Goal: Task Accomplishment & Management: Manage account settings

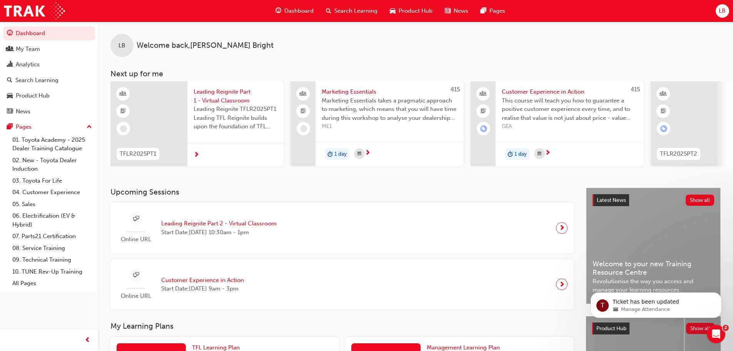
click at [723, 12] on span "LB" at bounding box center [722, 11] width 7 height 9
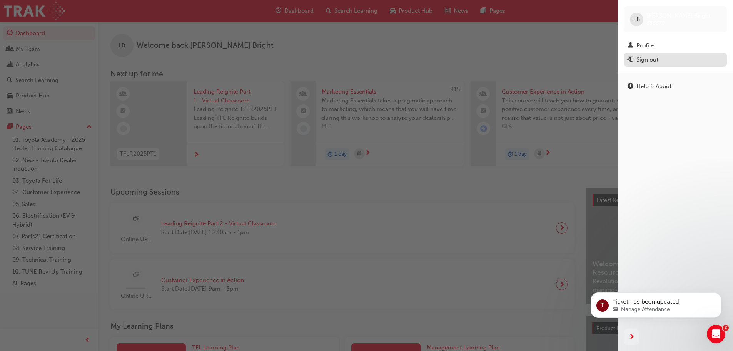
click at [650, 60] on div "Sign out" at bounding box center [648, 59] width 22 height 9
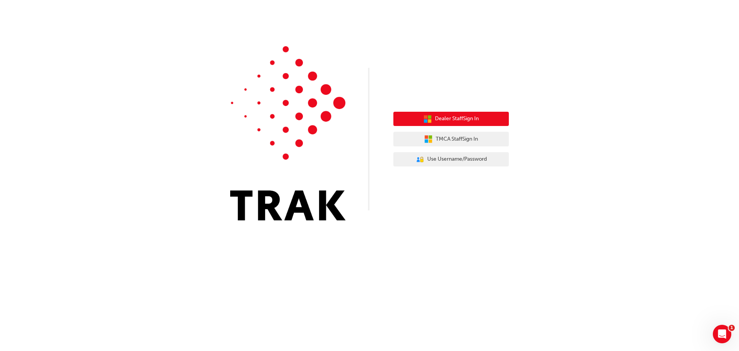
click at [450, 123] on span "Dealer Staff Sign In" at bounding box center [457, 118] width 44 height 9
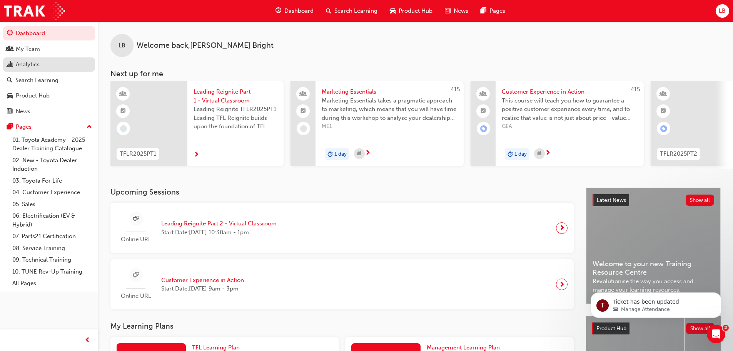
click at [32, 66] on div "Analytics" at bounding box center [28, 64] width 24 height 9
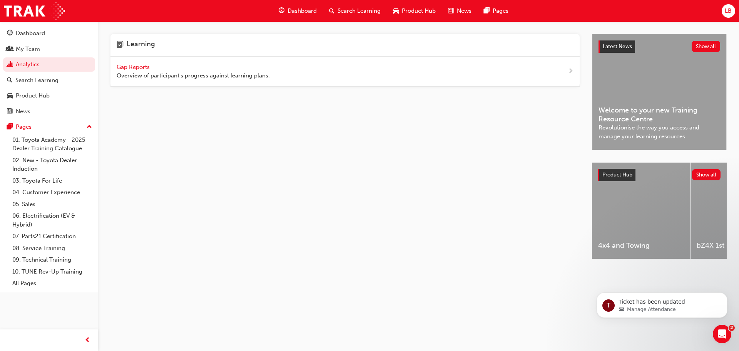
click at [142, 69] on span "Gap Reports" at bounding box center [134, 67] width 35 height 7
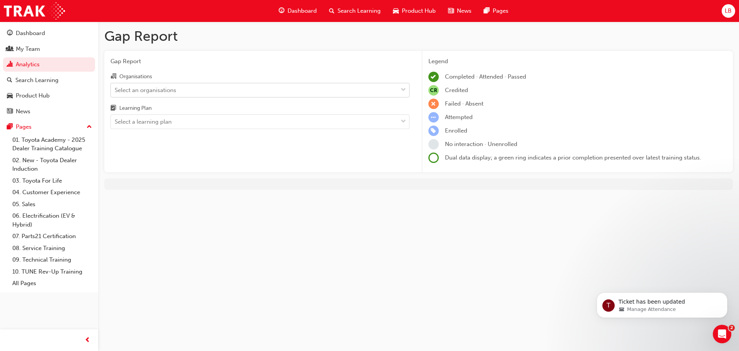
click at [152, 87] on div "Select an organisations" at bounding box center [146, 89] width 62 height 9
click at [115, 87] on input "Organisations Select an organisations" at bounding box center [115, 89] width 1 height 7
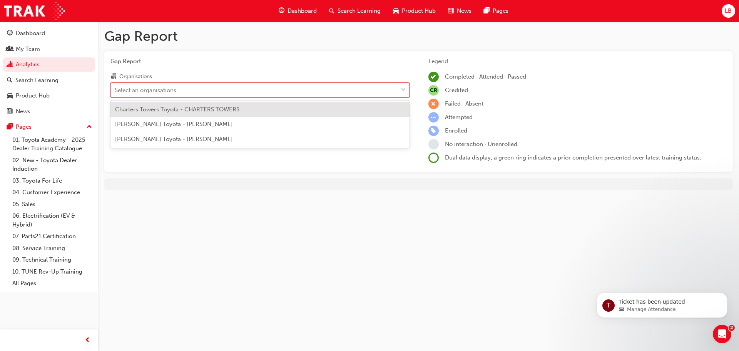
click at [157, 112] on span "Charters Towers Toyota - CHARTERS TOWERS" at bounding box center [177, 109] width 124 height 7
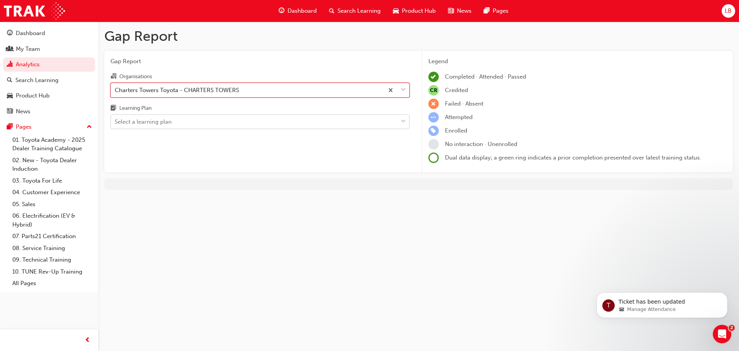
click at [161, 121] on div "Select a learning plan" at bounding box center [143, 121] width 57 height 9
click at [115, 121] on input "Learning Plan Select a learning plan" at bounding box center [115, 121] width 1 height 7
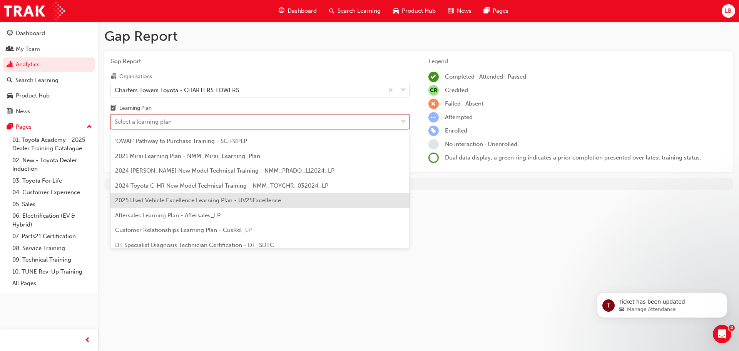
click at [167, 203] on span "2025 Used Vehicle Excellence Learning Plan - UV25Excellence" at bounding box center [198, 200] width 166 height 7
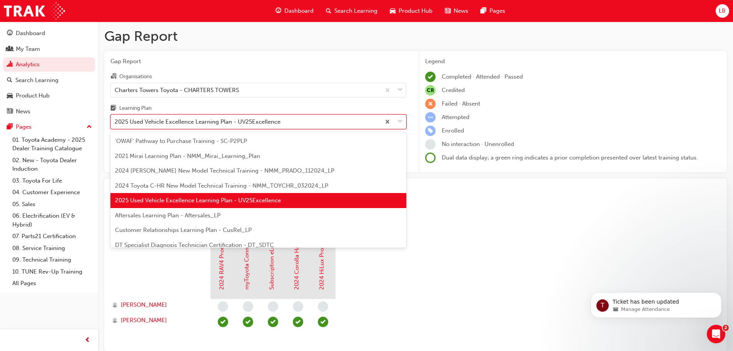
click at [275, 120] on div "2025 Used Vehicle Excellence Learning Plan - UV25Excellence" at bounding box center [198, 121] width 166 height 9
click at [115, 120] on input "Learning Plan option 2025 Used Vehicle Excellence Learning Plan - UV25Excellenc…" at bounding box center [115, 121] width 1 height 7
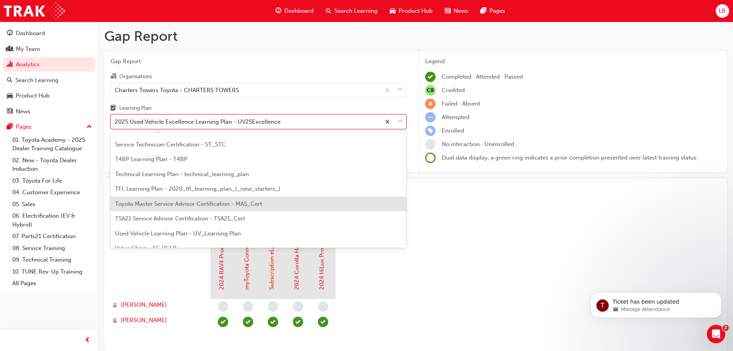
scroll to position [332, 0]
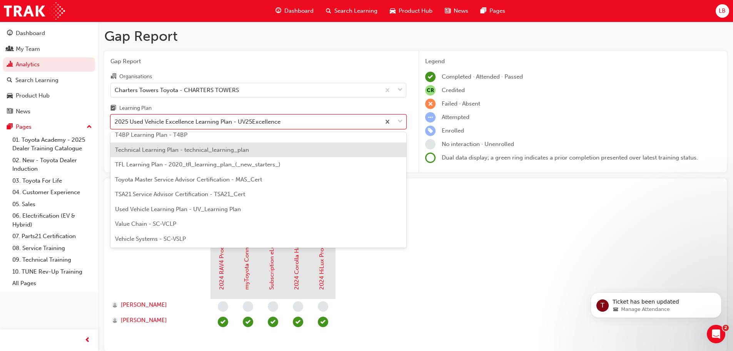
click at [721, 8] on span "LB" at bounding box center [722, 11] width 7 height 9
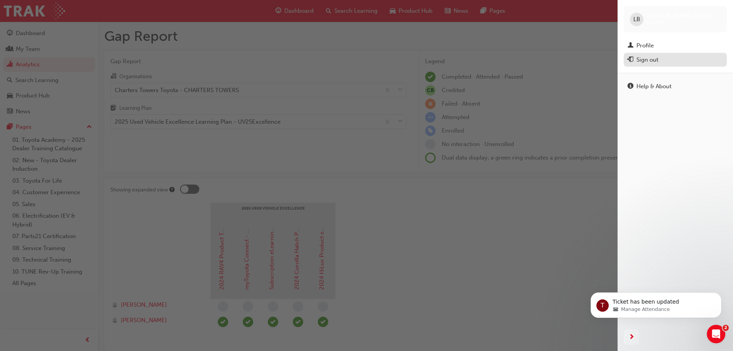
click at [651, 57] on div "Sign out" at bounding box center [648, 59] width 22 height 9
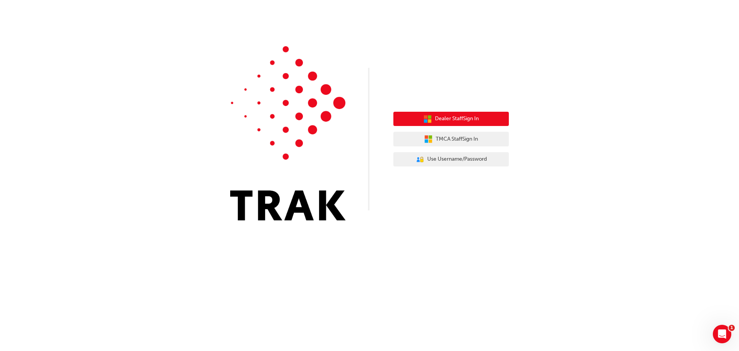
click at [463, 115] on span "Dealer Staff Sign In" at bounding box center [457, 118] width 44 height 9
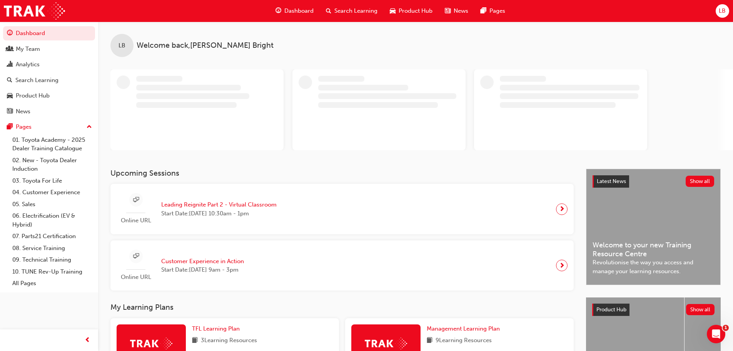
click at [721, 7] on span "LB" at bounding box center [722, 11] width 7 height 9
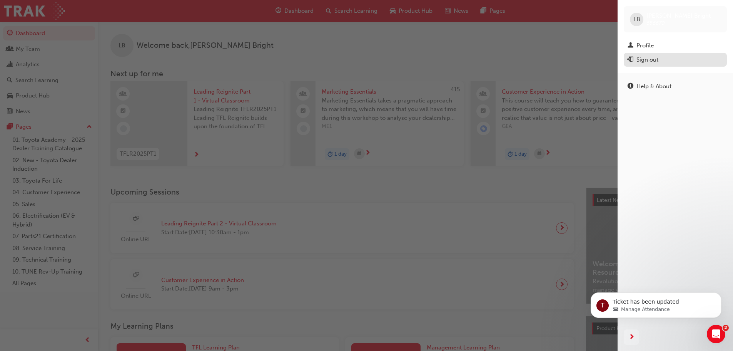
click at [652, 59] on div "Sign out" at bounding box center [648, 59] width 22 height 9
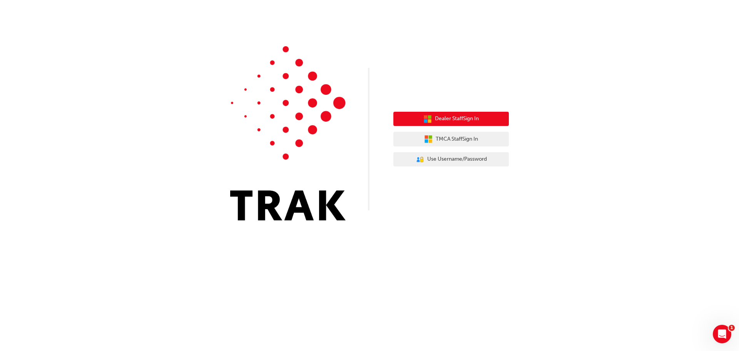
click at [461, 119] on span "Dealer Staff Sign In" at bounding box center [457, 118] width 44 height 9
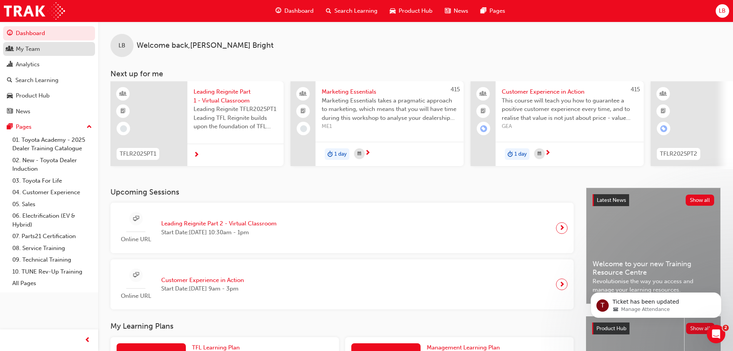
click at [30, 48] on div "My Team" at bounding box center [28, 49] width 24 height 9
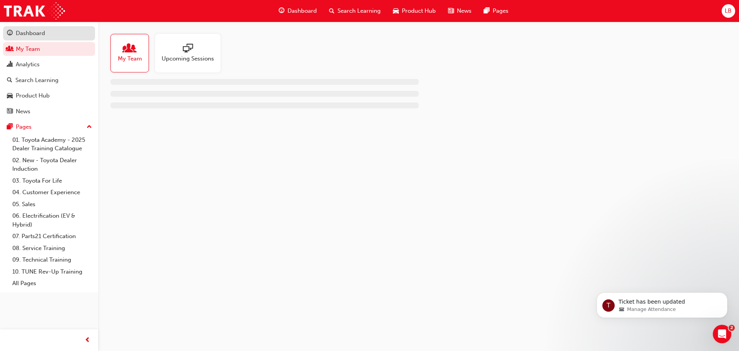
click at [37, 30] on div "Dashboard" at bounding box center [30, 33] width 29 height 9
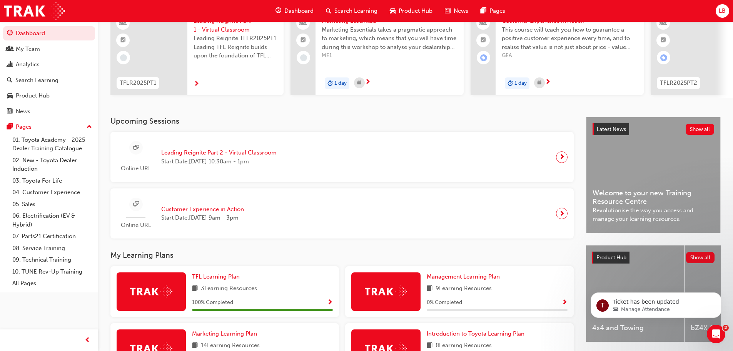
scroll to position [38, 0]
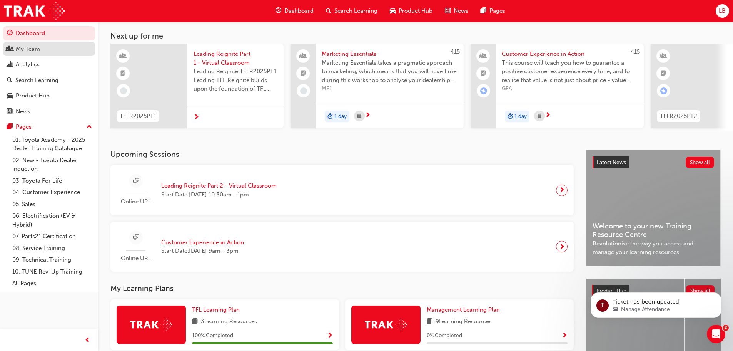
click at [38, 52] on div "My Team" at bounding box center [28, 49] width 24 height 9
